Goal: Task Accomplishment & Management: Complete application form

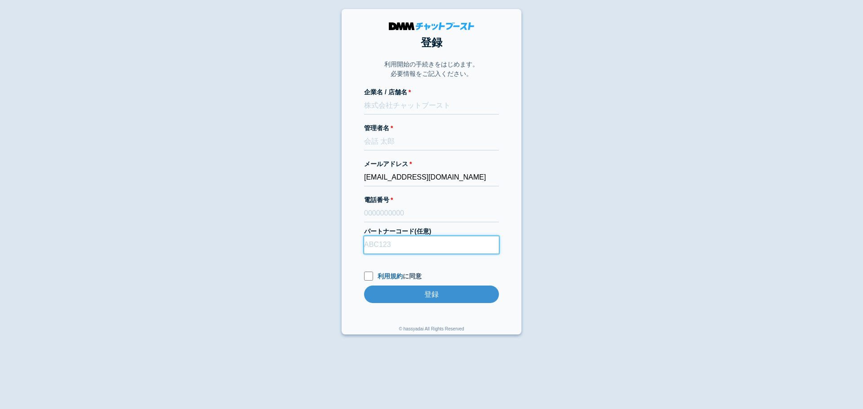
click at [410, 238] on input "パートナーコード(任意)" at bounding box center [431, 245] width 135 height 18
type input "D22013"
click at [370, 279] on input "利用規約 に同意" at bounding box center [368, 276] width 9 height 9
checkbox input "true"
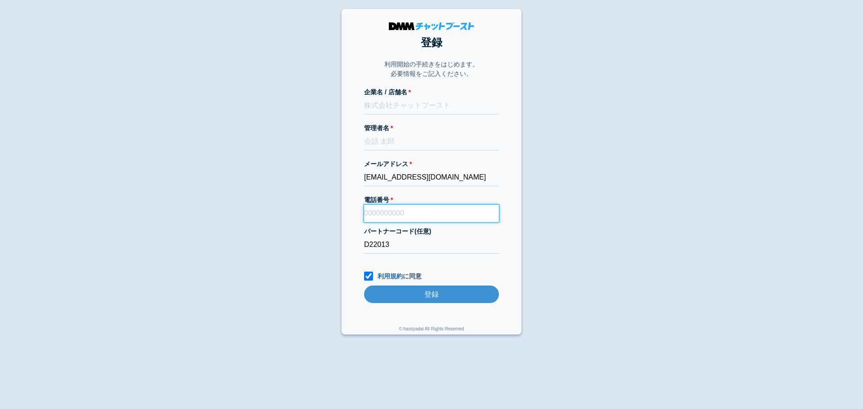
paste input "09034068168"
click at [411, 213] on input "09034068168" at bounding box center [431, 214] width 135 height 18
type input "09034068168"
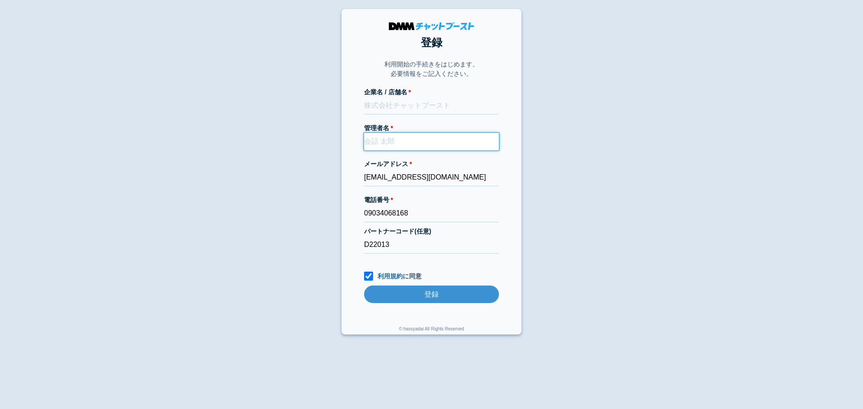
paste input "[PERSON_NAME]"
click at [397, 142] on input "[PERSON_NAME]" at bounding box center [431, 142] width 135 height 18
click at [387, 140] on input "[PERSON_NAME]" at bounding box center [431, 142] width 135 height 18
type input "[PERSON_NAME]"
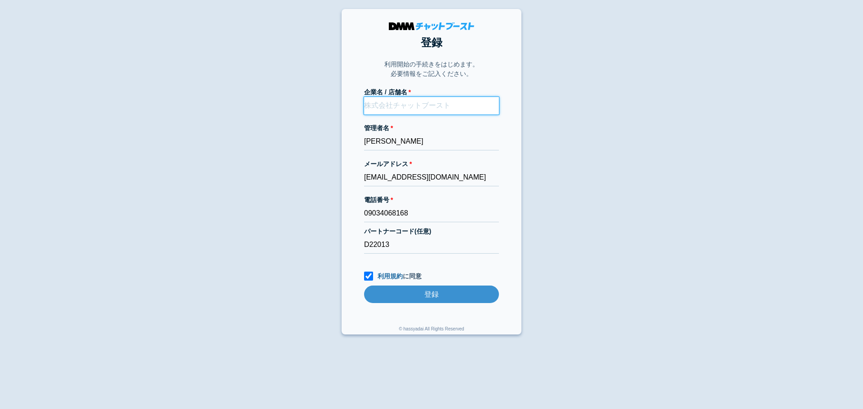
paste input "株式会社Hamilton Baby"
click at [461, 106] on input "株式会社Hamilton Baby" at bounding box center [431, 106] width 135 height 18
paste input "株式会社Hamilton Baby"
drag, startPoint x: 440, startPoint y: 106, endPoint x: 418, endPoint y: 106, distance: 21.6
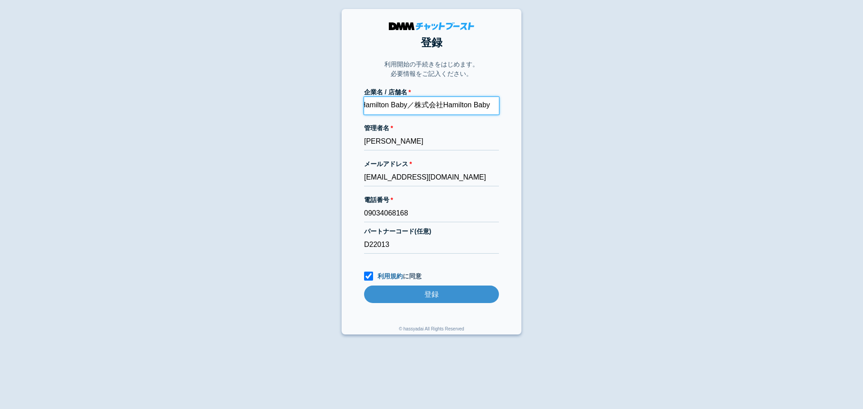
click at [418, 106] on input "株式会社Hamilton Baby／株式会社Hamilton Baby" at bounding box center [431, 106] width 135 height 18
type input "株式会社Hamilton Baby／Hamilton Baby"
